Goal: Ask a question

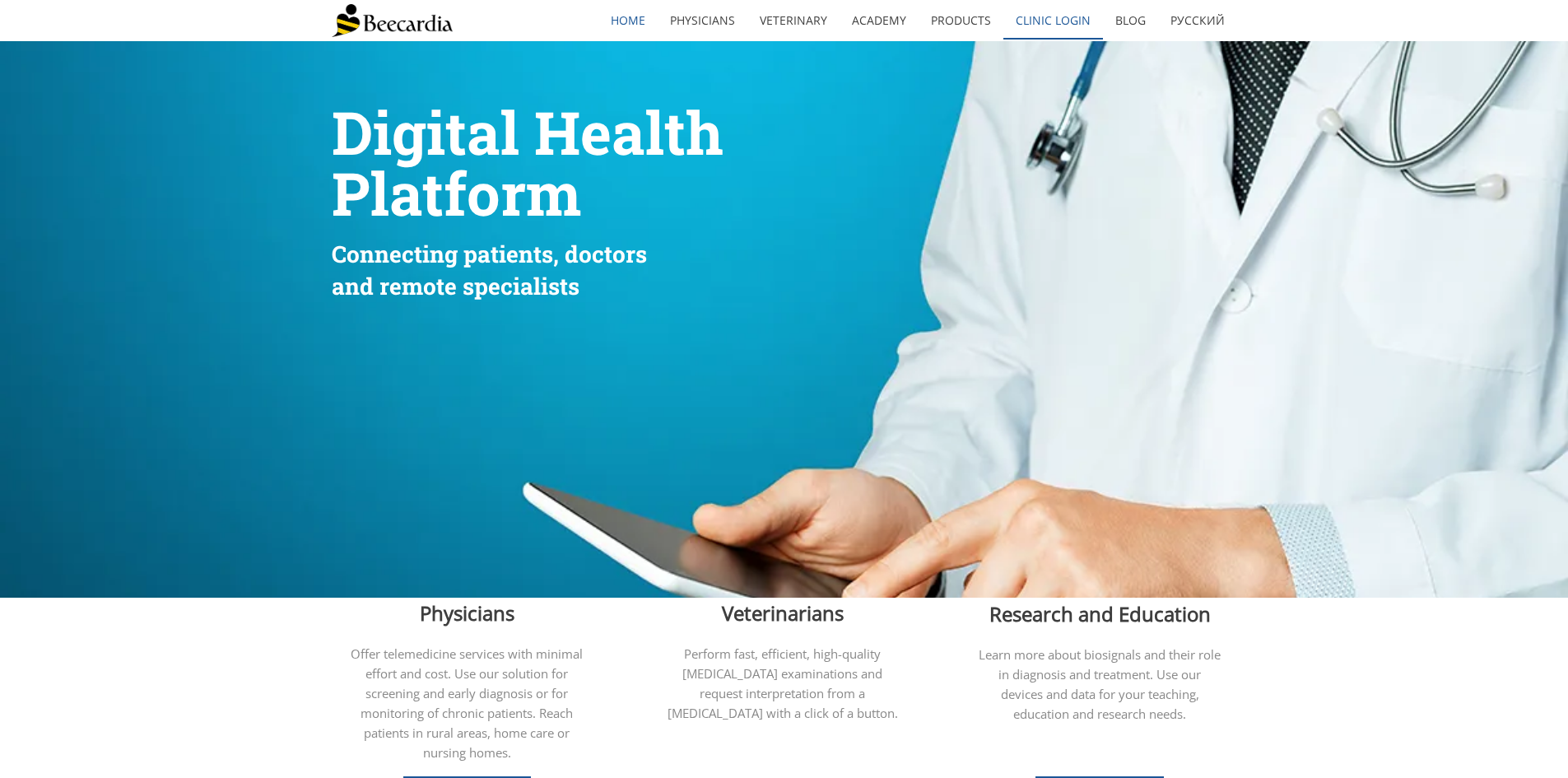
click at [1053, 15] on link "Clinic Login" at bounding box center [1052, 20] width 100 height 37
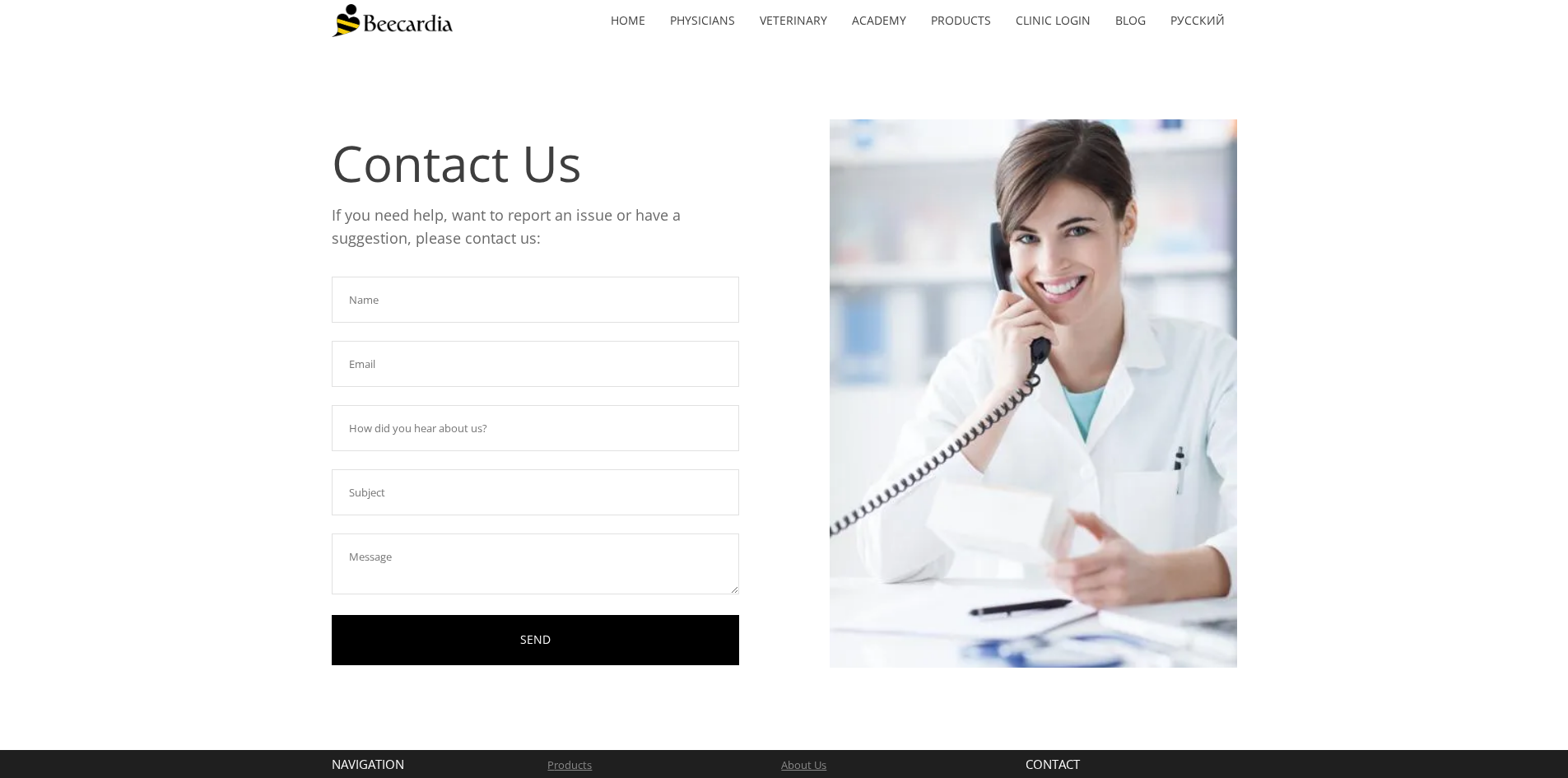
click at [571, 304] on input "text" at bounding box center [536, 299] width 408 height 46
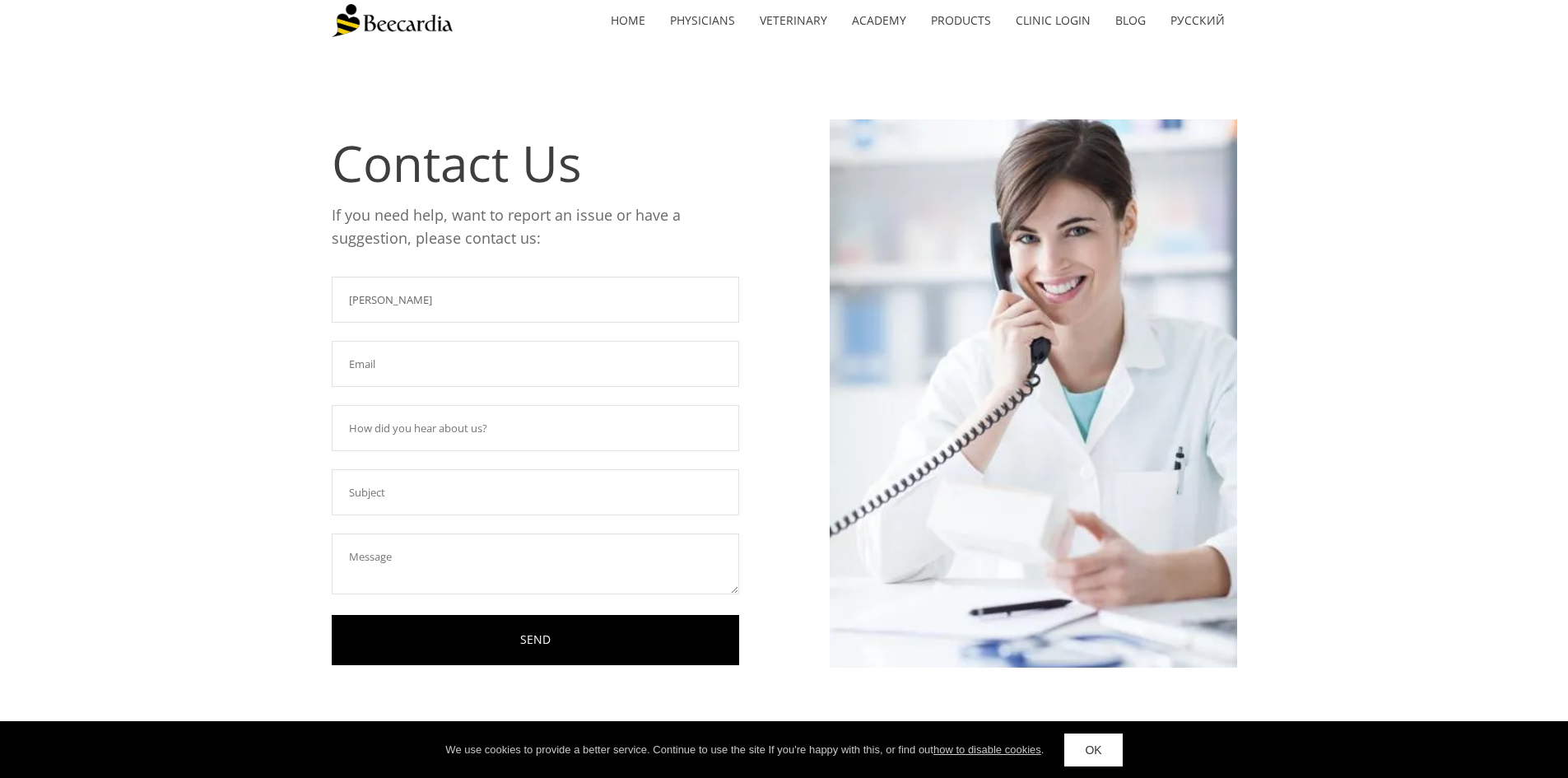
type input "[PERSON_NAME]"
click at [564, 362] on input "text" at bounding box center [536, 364] width 408 height 46
type input "[EMAIL_ADDRESS][DOMAIN_NAME]"
click at [524, 424] on input "text" at bounding box center [536, 428] width 408 height 46
type input "Have unit currently"
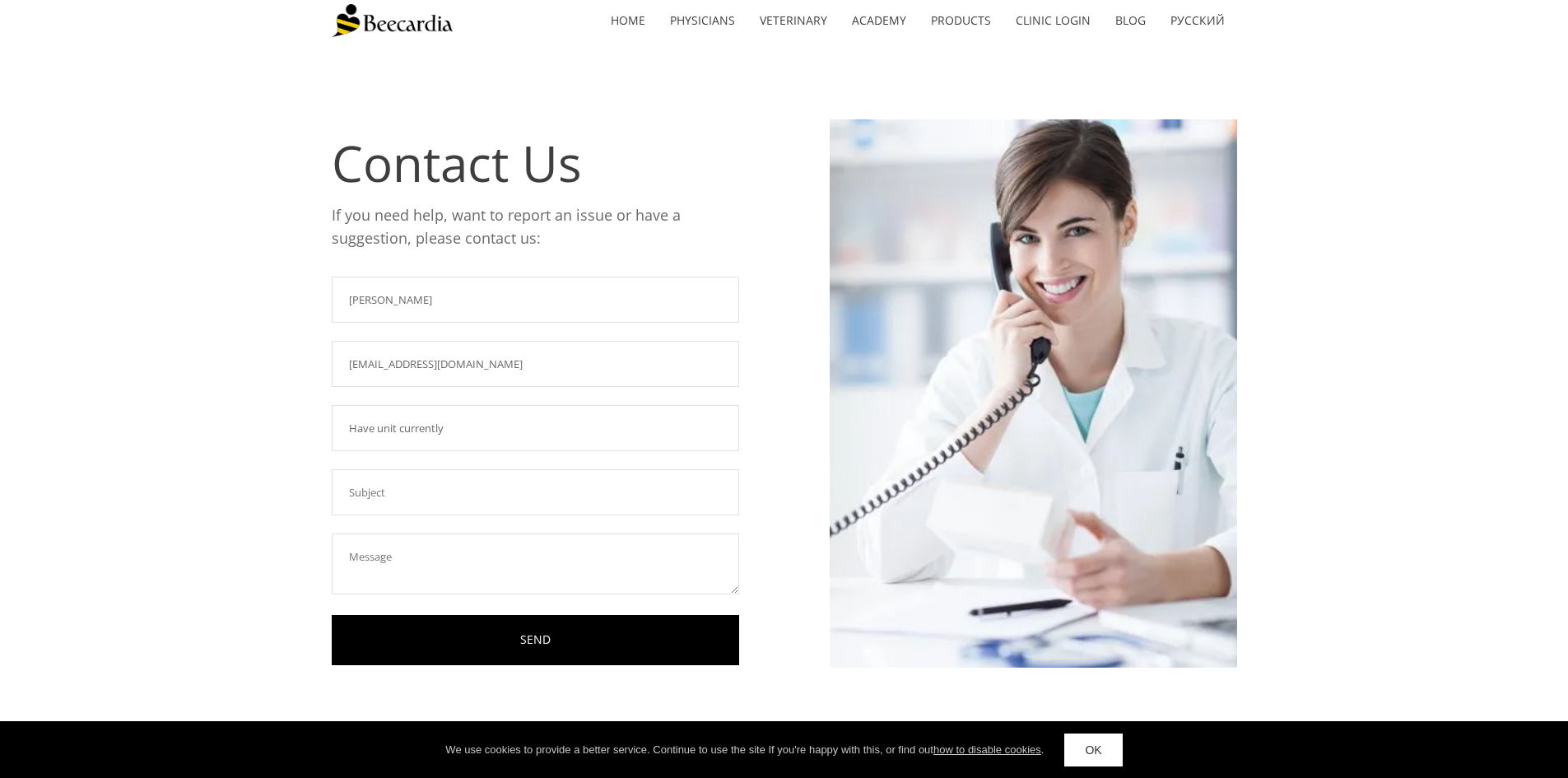
click at [483, 481] on input "text" at bounding box center [536, 492] width 408 height 46
type input "Allow access to full [MEDICAL_DATA] library"
click at [474, 558] on textarea at bounding box center [536, 563] width 408 height 61
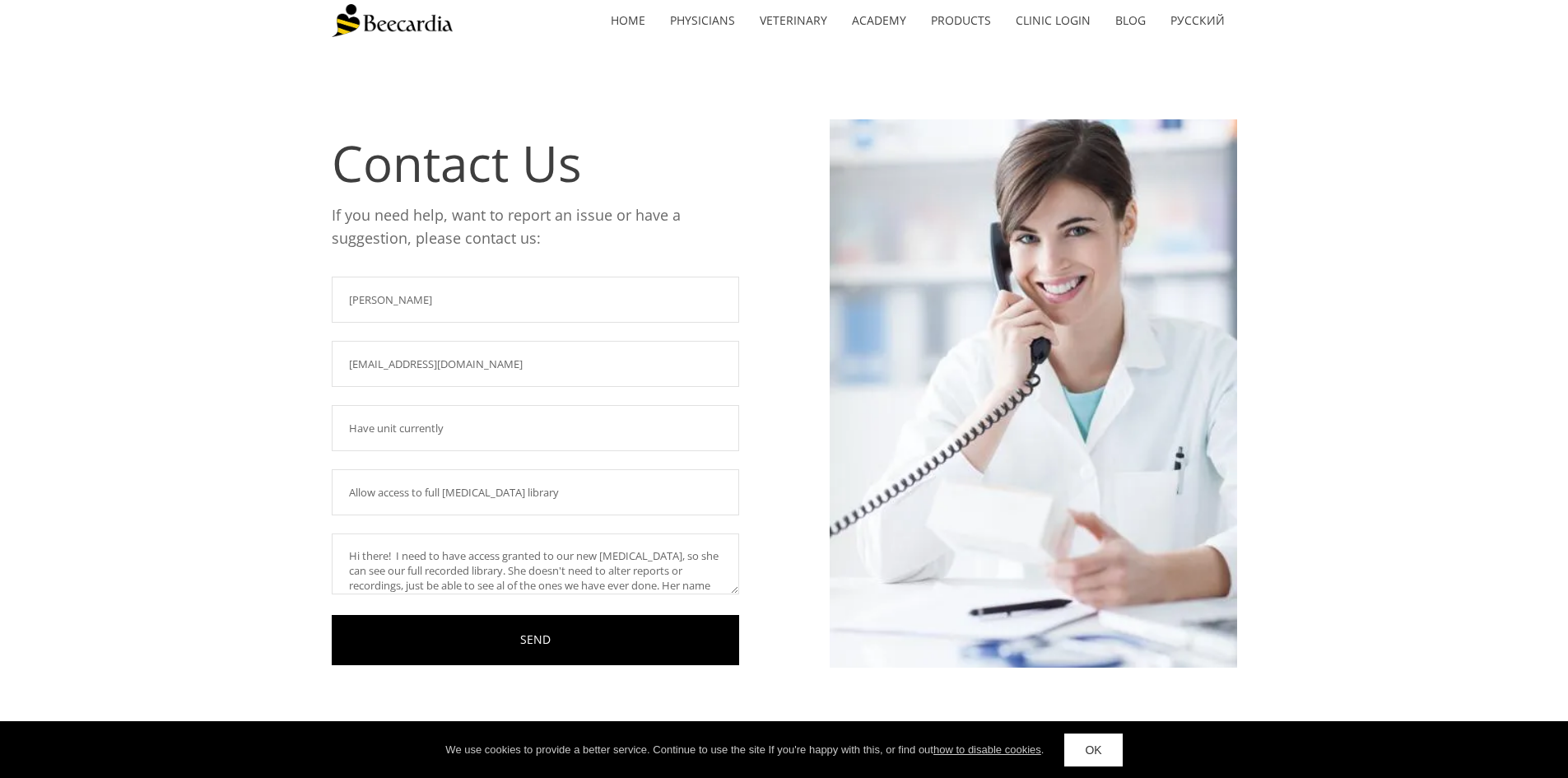
scroll to position [16, 0]
paste textarea "[EMAIL_ADDRESS][DOMAIN_NAME]"
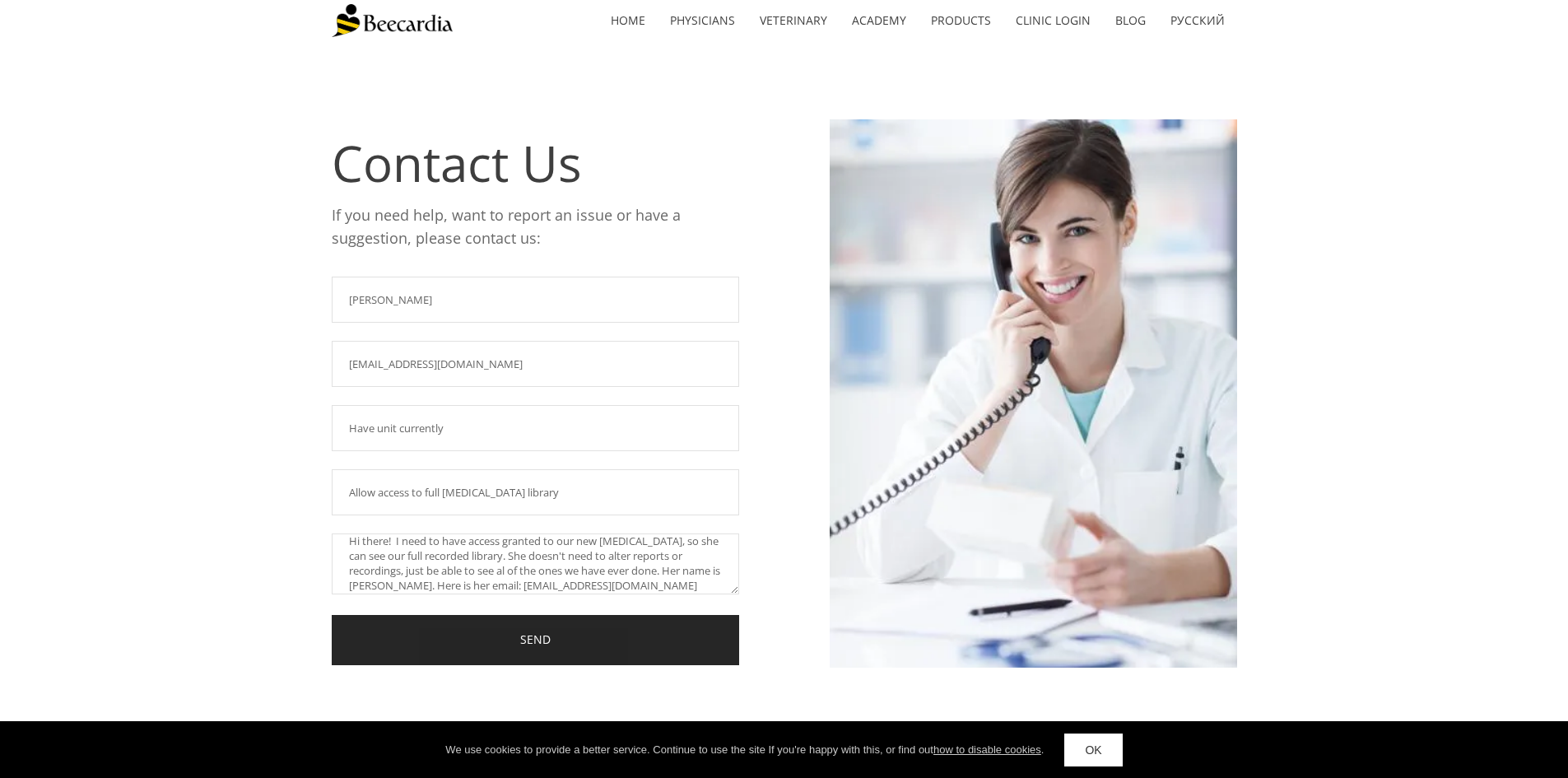
type textarea "Hi there! I need to have access granted to our new [MEDICAL_DATA], so she can s…"
click at [514, 643] on link "SEND" at bounding box center [536, 639] width 408 height 50
